Goal: Use online tool/utility

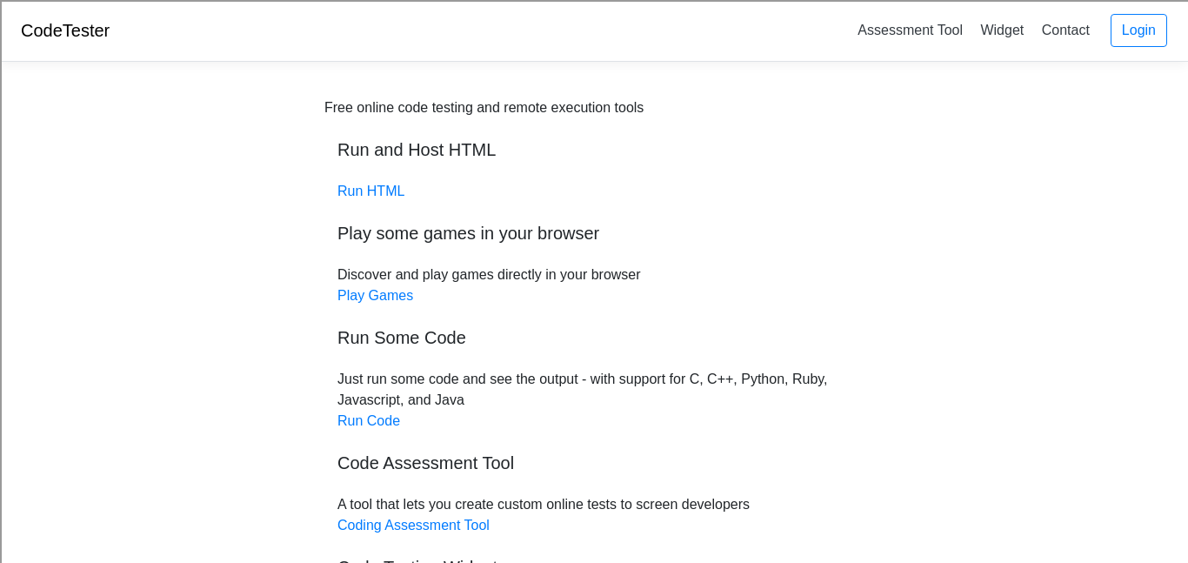
click at [376, 200] on div "Free online code testing and remote execution tools Run and Host HTML Run HTML …" at bounding box center [593, 368] width 539 height 543
click at [375, 197] on link "Run HTML" at bounding box center [371, 191] width 67 height 15
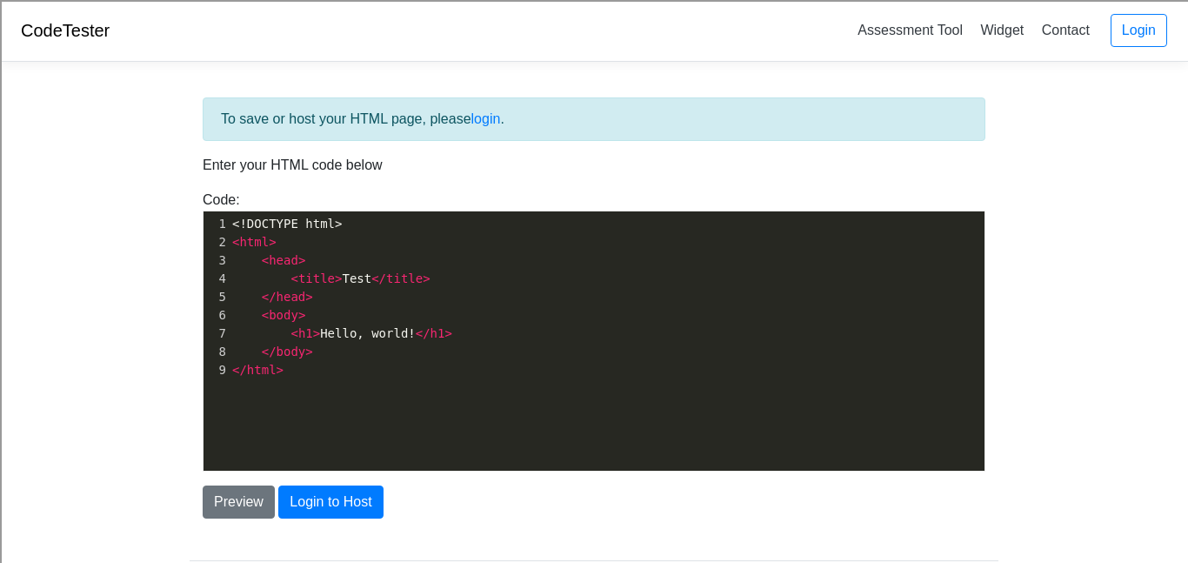
click at [62, 45] on div "CodeTester Assessment Tool Widget Contact Login" at bounding box center [594, 31] width 1188 height 62
